Goal: Task Accomplishment & Management: Complete application form

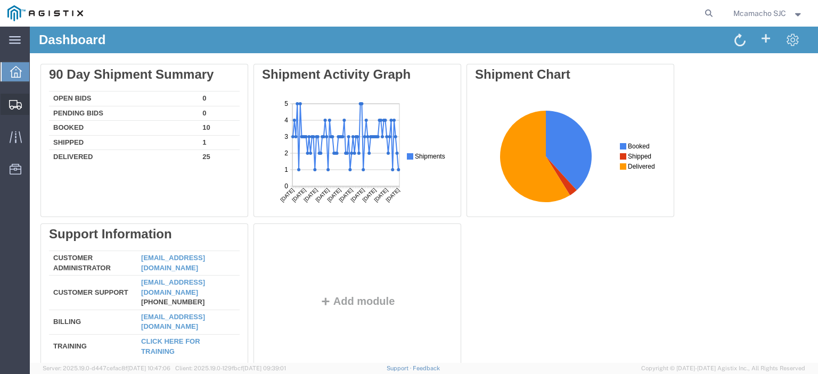
click at [18, 105] on icon at bounding box center [15, 105] width 13 height 10
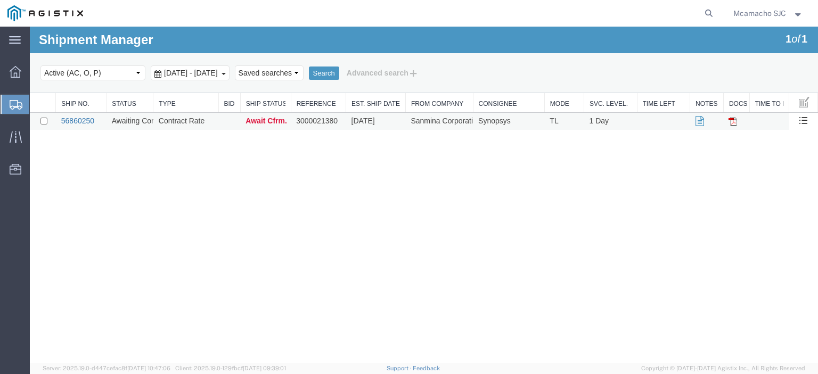
click at [76, 121] on link "56860250" at bounding box center [77, 121] width 33 height 9
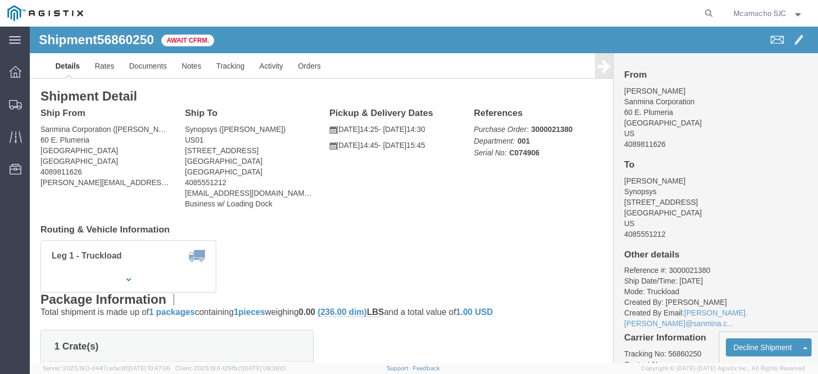
scroll to position [53, 0]
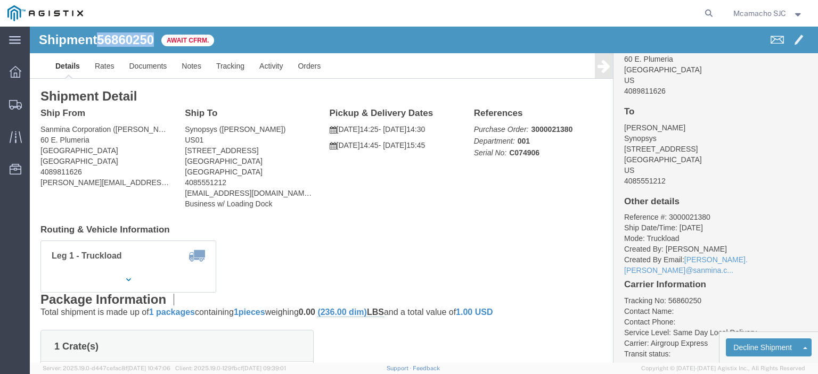
drag, startPoint x: 125, startPoint y: 13, endPoint x: 70, endPoint y: 13, distance: 55.4
click h1 "Shipment 56860250"
copy span "56860250"
click link "Confirm"
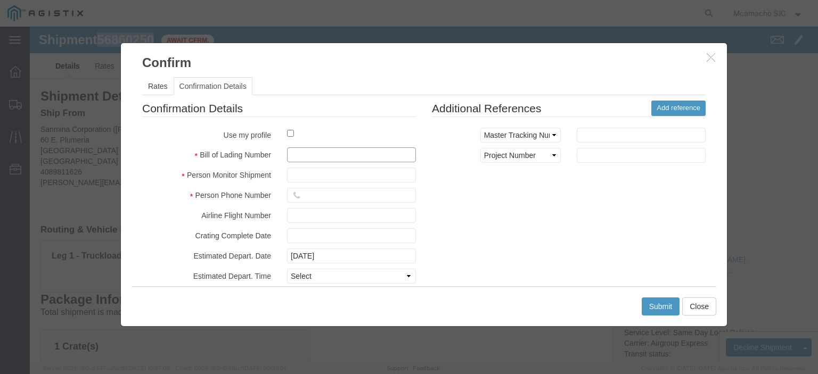
click input "text"
paste input "1000992538"
type input "1000992538"
type input "[PERSON_NAME]"
type input "4084571280"
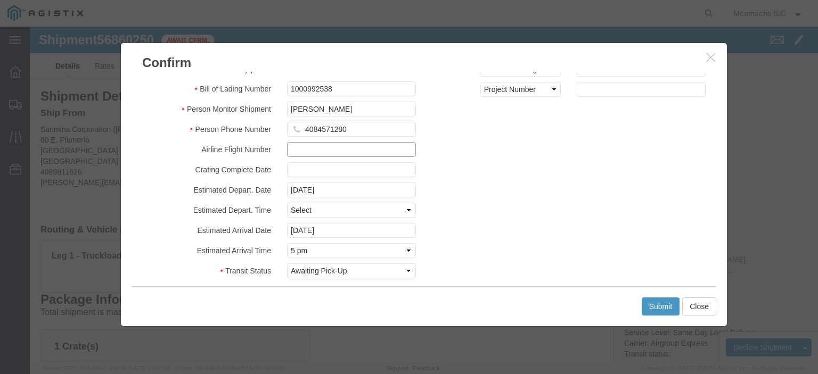
scroll to position [77, 0]
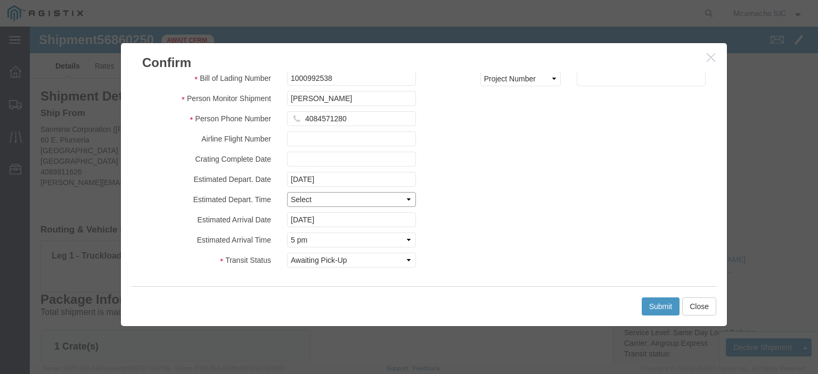
click select "Select Midnight 1 am 2 am 3 am 4 am 5 am 6 am 7 am 8 am 9 am 10 am 11 am 12 Noo…"
select select "1400"
click select "Select Midnight 1 am 2 am 3 am 4 am 5 am 6 am 7 am 8 am 9 am 10 am 11 am 12 Noo…"
click input "[DATE]"
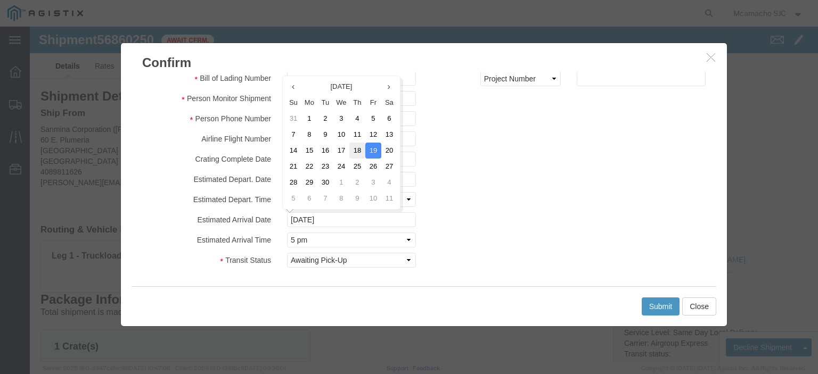
click td "18"
type input "[DATE]"
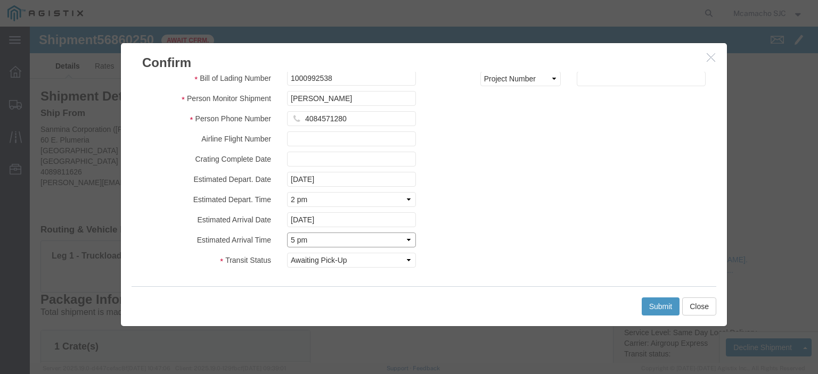
click select "Select Midnight 1 am 2 am 3 am 4 am 5 am 6 am 7 am 8 am 9 am 10 am 11 am 12 Noo…"
select select "1600"
click select "Select Midnight 1 am 2 am 3 am 4 am 5 am 6 am 7 am 8 am 9 am 10 am 11 am 12 Noo…"
click button "Submit"
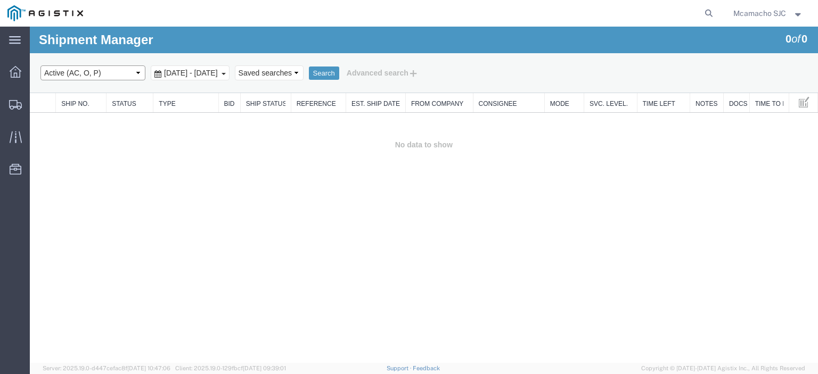
click at [104, 77] on select "Select status Active (AC, O, P) All Approved Awaiting Confirmation (AC) Booked …" at bounding box center [92, 72] width 105 height 15
select select "BOOK"
click at [40, 65] on select "Select status Active (AC, O, P) All Approved Awaiting Confirmation (AC) Booked …" at bounding box center [92, 72] width 105 height 15
click at [339, 74] on button "Search" at bounding box center [324, 74] width 30 height 14
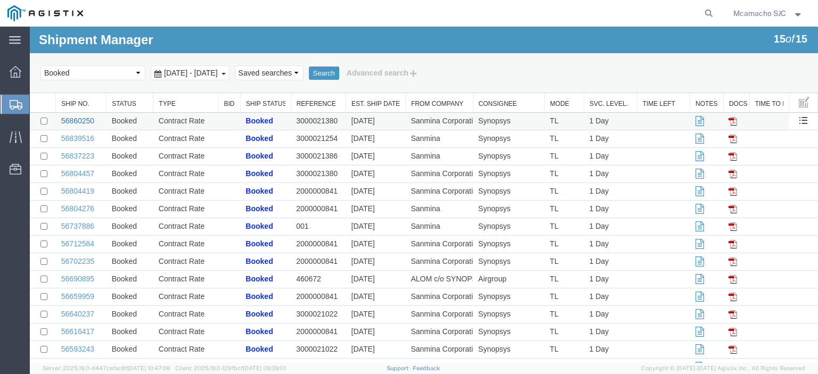
click at [80, 117] on link "56860250" at bounding box center [77, 121] width 33 height 9
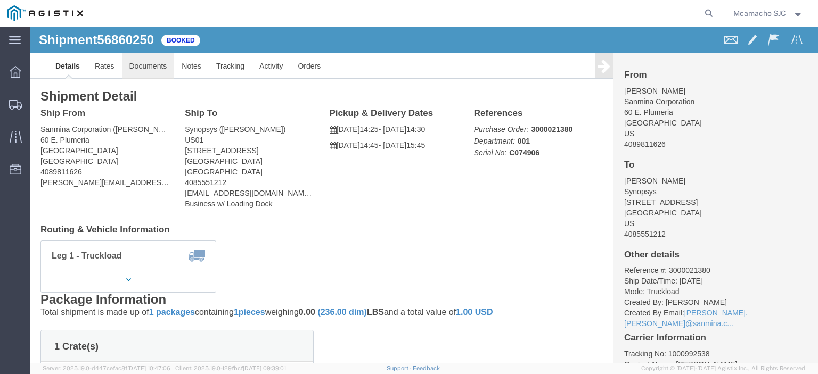
click link "Documents"
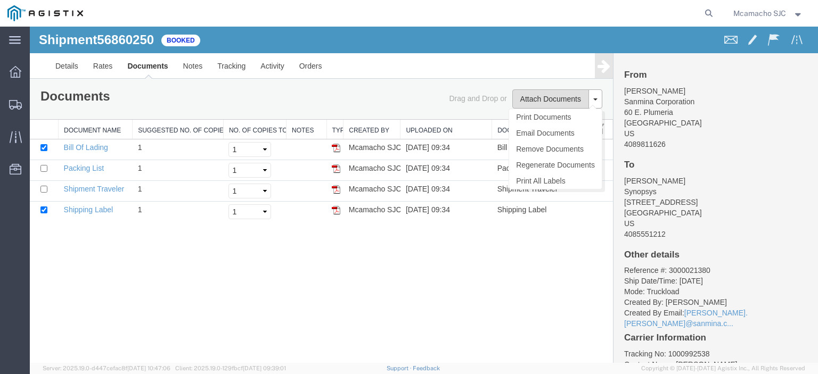
click at [554, 101] on button "Attach Documents" at bounding box center [550, 98] width 77 height 19
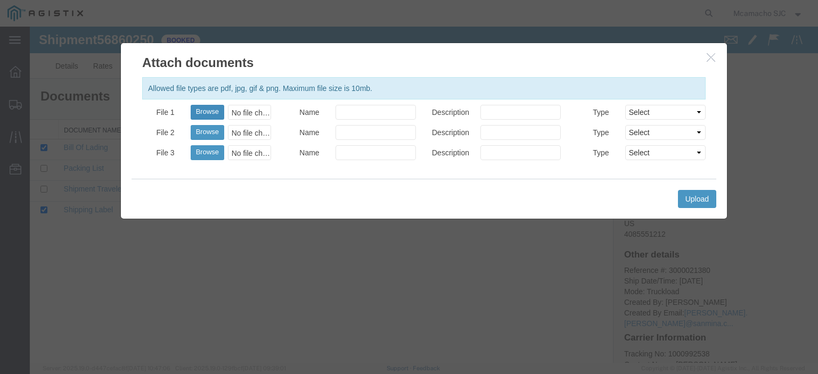
click at [211, 108] on button "Browse" at bounding box center [208, 112] width 34 height 15
type input "C:\fakepath\1000992538.pdf"
click at [390, 110] on input "Name" at bounding box center [375, 112] width 80 height 15
type input "AIRGROUP"
click at [500, 110] on input "Description" at bounding box center [520, 112] width 80 height 15
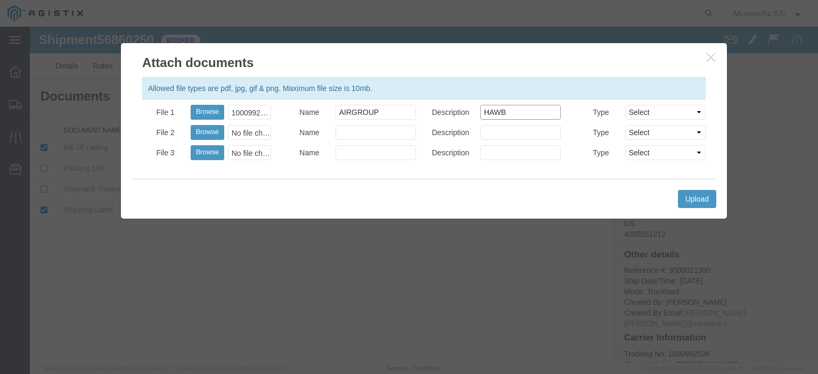
type input "HAWB"
click at [651, 109] on select "Select AWB Label Bill of Lading/Air Waybill Certificate of Origin (English) Cla…" at bounding box center [665, 112] width 80 height 15
select select "BILL_OF_LADING"
click at [625, 105] on select "Select AWB Label Bill of Lading/Air Waybill Certificate of Origin (English) Cla…" at bounding box center [665, 112] width 80 height 15
drag, startPoint x: 693, startPoint y: 195, endPoint x: 688, endPoint y: 193, distance: 5.7
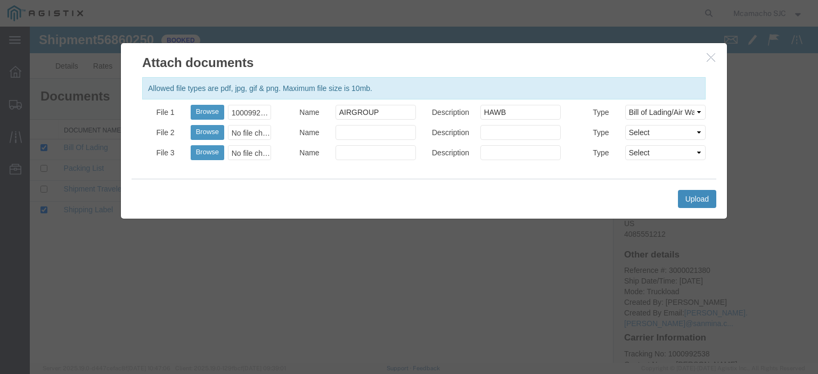
click at [693, 195] on button "Upload" at bounding box center [697, 199] width 38 height 18
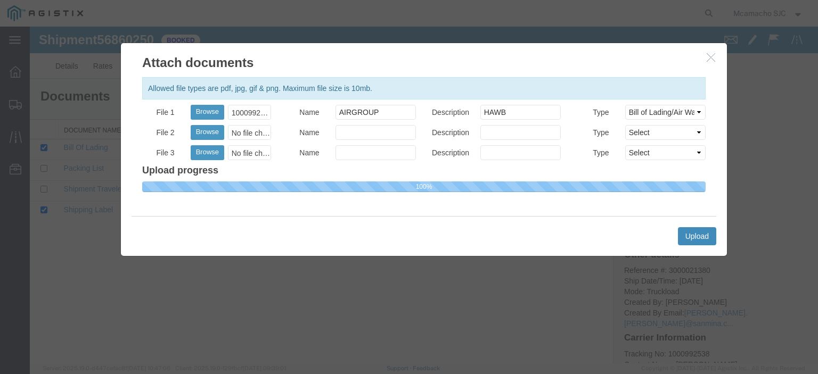
select select
